Goal: Task Accomplishment & Management: Manage account settings

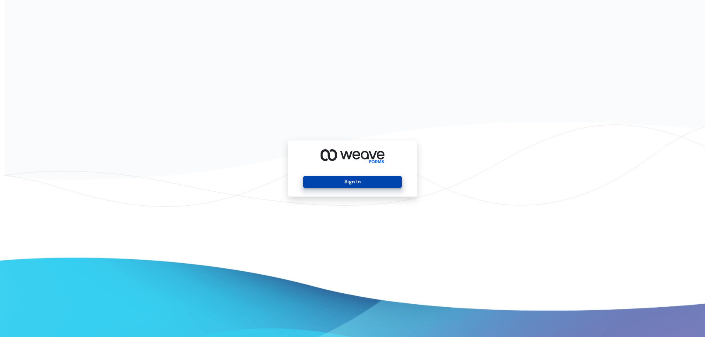
click at [335, 182] on button "Sign In" at bounding box center [352, 182] width 98 height 12
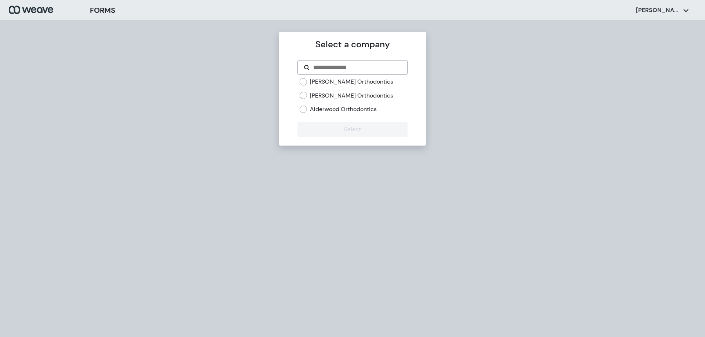
click at [322, 96] on label "[PERSON_NAME] Orthodontics" at bounding box center [351, 96] width 83 height 8
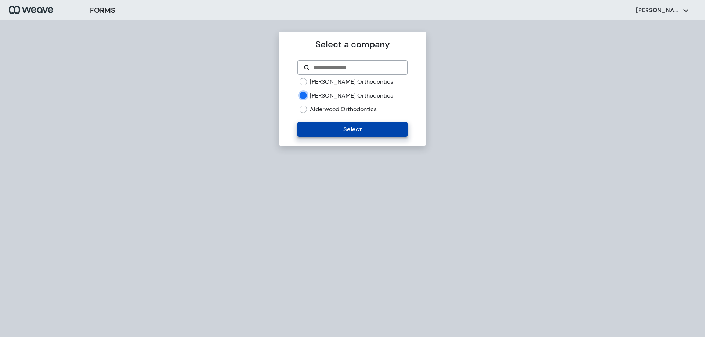
click at [363, 124] on button "Select" at bounding box center [352, 129] width 110 height 15
